Goal: Task Accomplishment & Management: Use online tool/utility

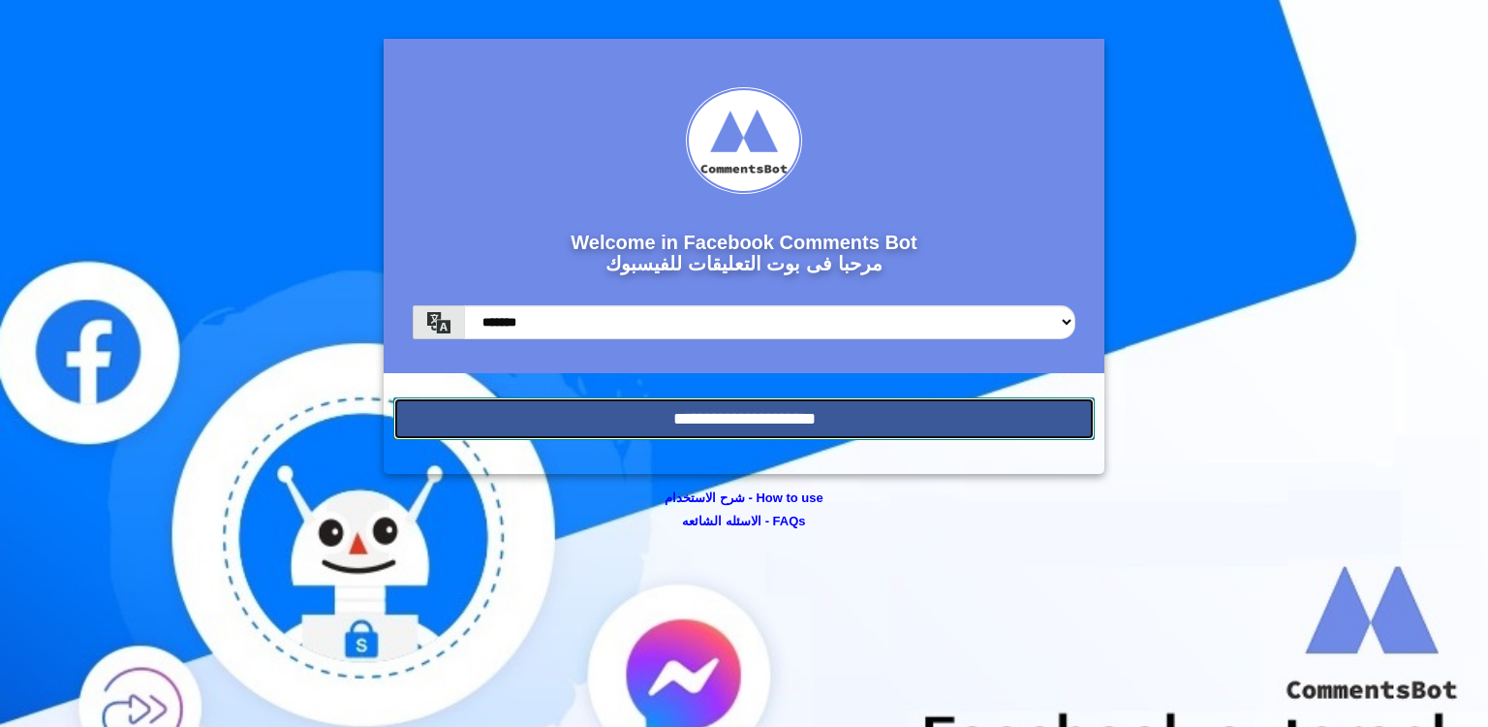
click at [697, 409] on input "**********" at bounding box center [743, 418] width 701 height 43
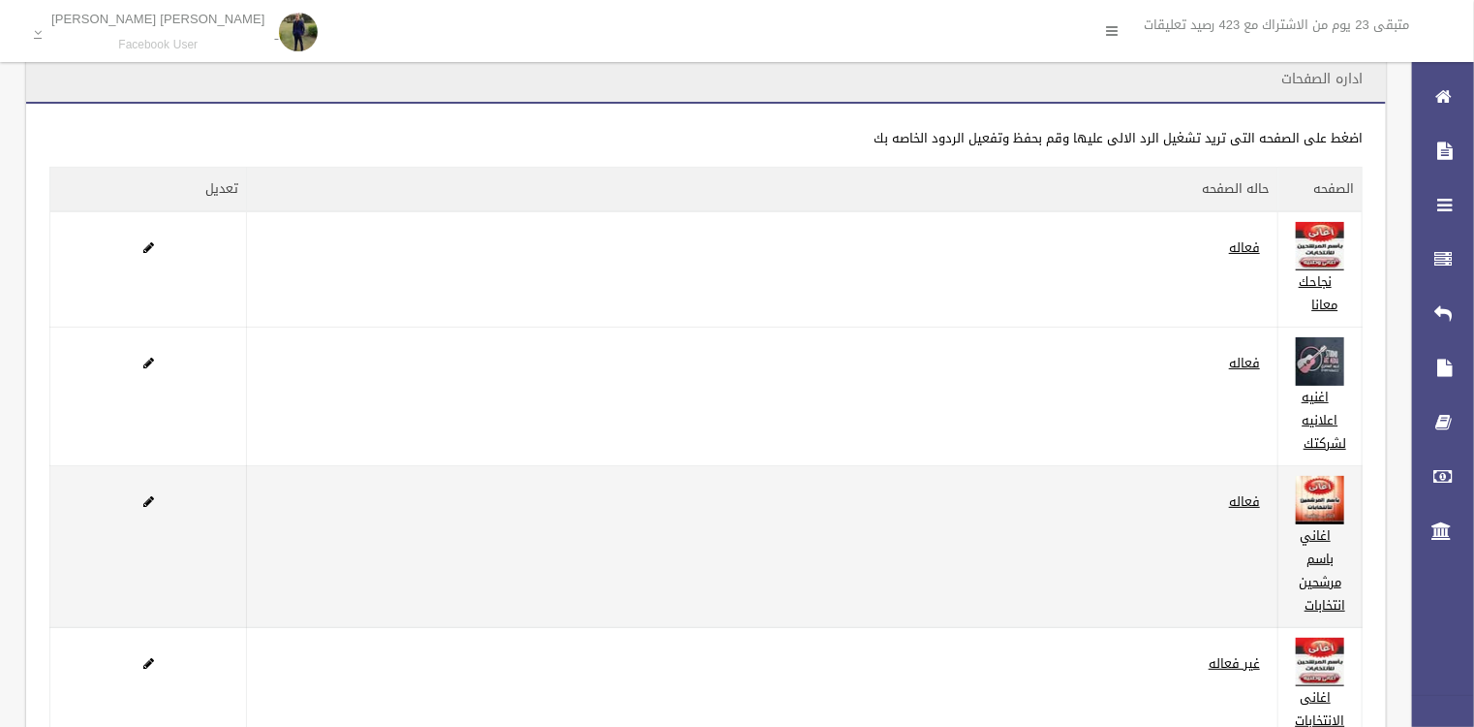
scroll to position [77, 0]
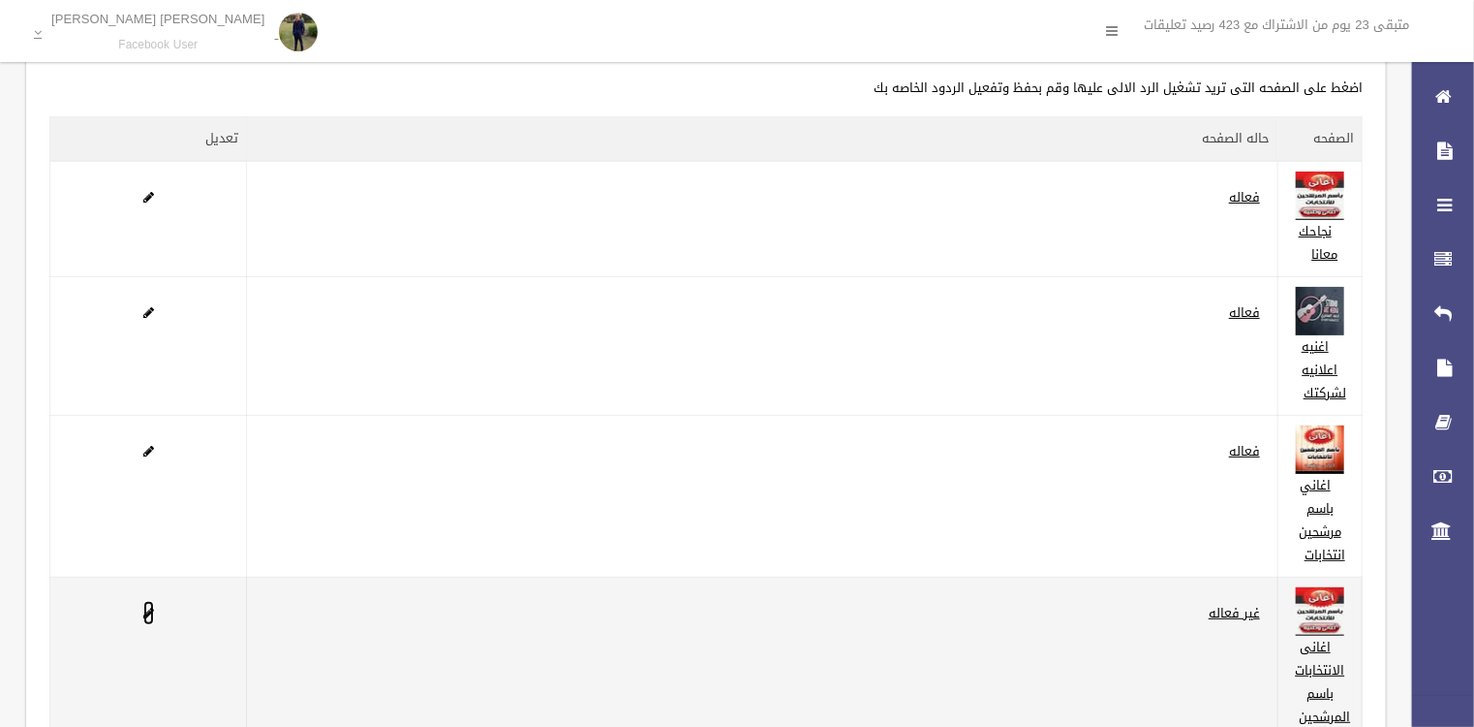
click at [143, 608] on span at bounding box center [148, 612] width 11 height 13
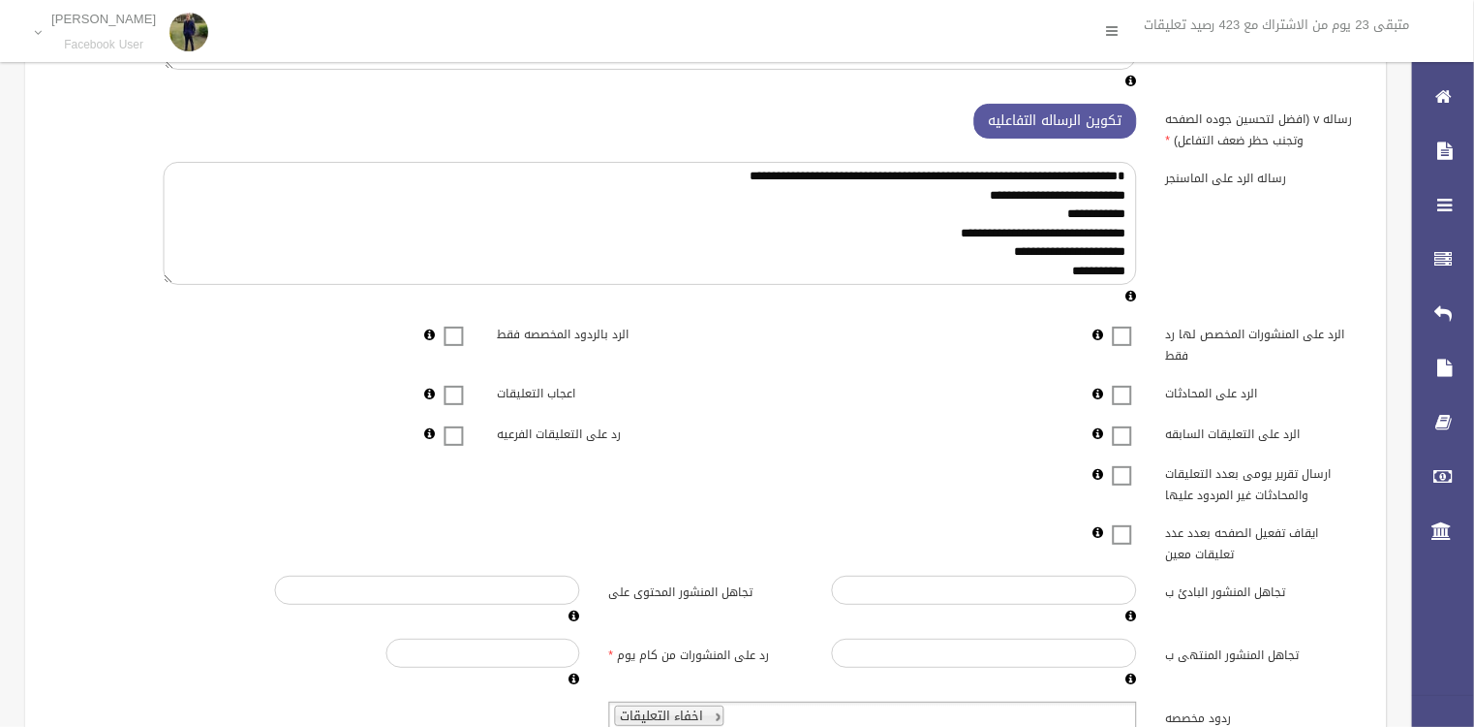
scroll to position [424, 0]
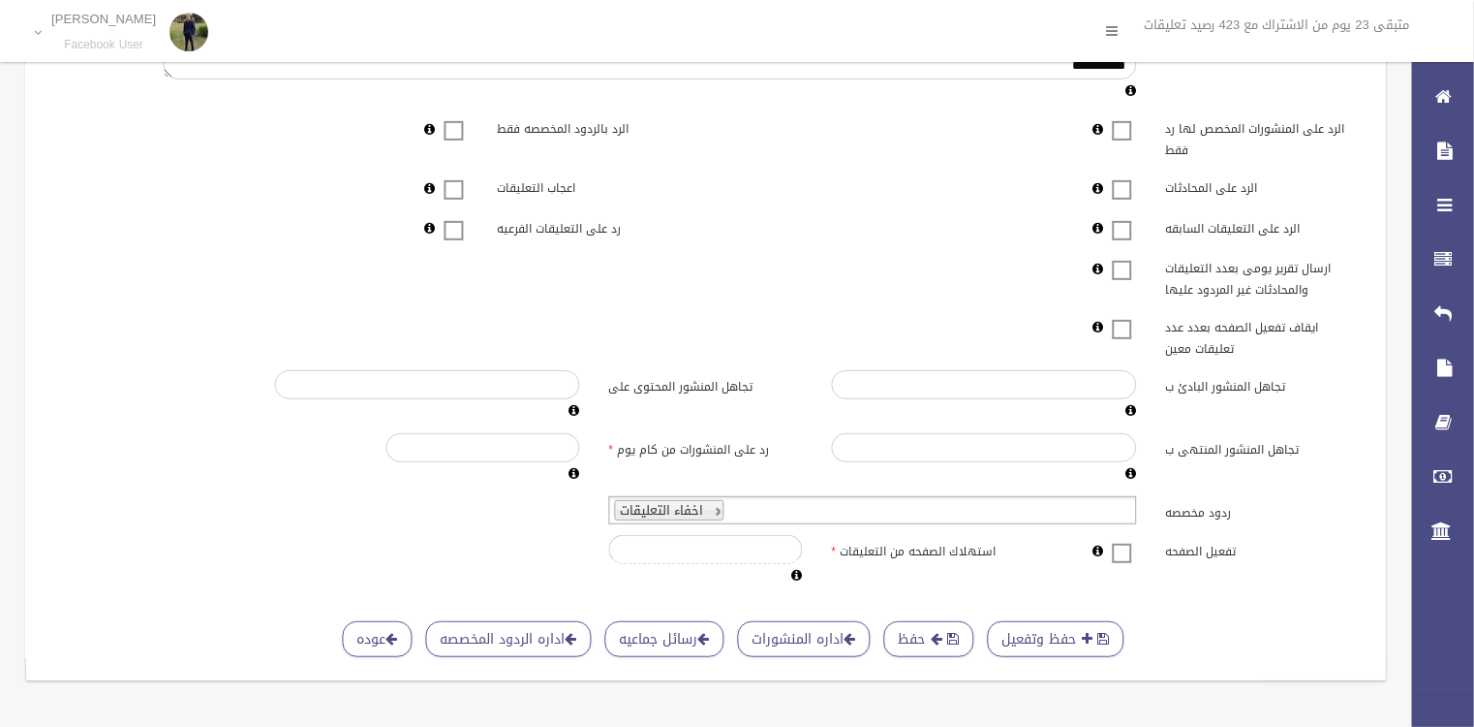
click at [1120, 541] on span at bounding box center [1122, 541] width 29 height 0
click at [1057, 632] on button "حفظ وتفعيل" at bounding box center [1056, 639] width 137 height 36
